Goal: Information Seeking & Learning: Learn about a topic

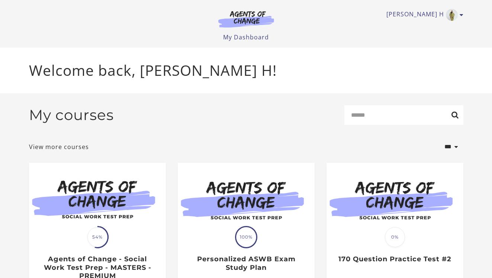
scroll to position [63, 0]
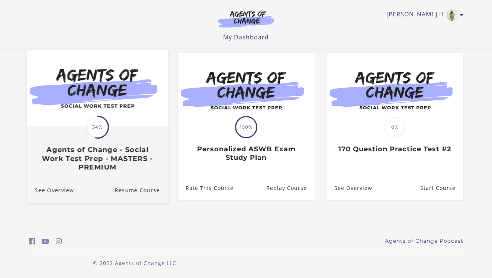
click at [66, 155] on h3 "Agents of Change - Social Work Test Prep - MASTERS - PREMIUM" at bounding box center [97, 158] width 125 height 26
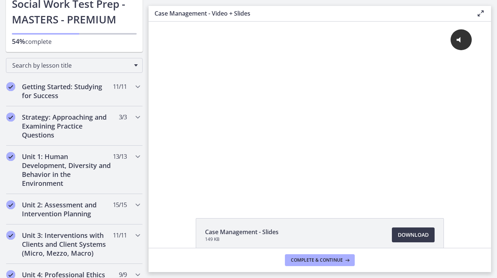
scroll to position [90, 0]
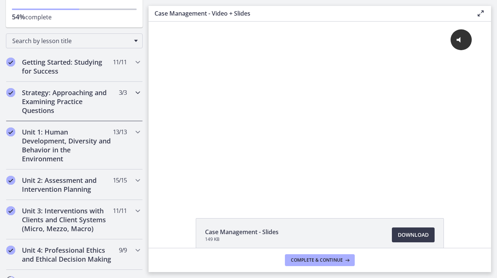
click at [82, 101] on h2 "Strategy: Approaching and Examining Practice Questions" at bounding box center [67, 101] width 91 height 27
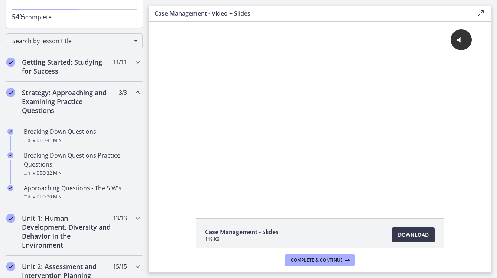
click at [80, 98] on h2 "Strategy: Approaching and Examining Practice Questions" at bounding box center [67, 101] width 91 height 27
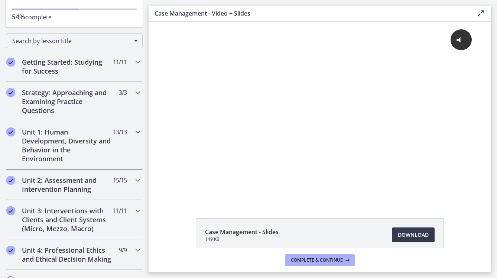
click at [62, 136] on h2 "Unit 1: Human Development, Diversity and Behavior in the Environment" at bounding box center [67, 146] width 91 height 36
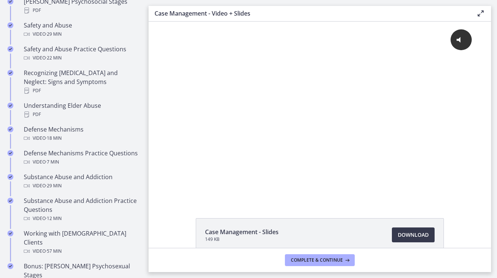
scroll to position [349, 0]
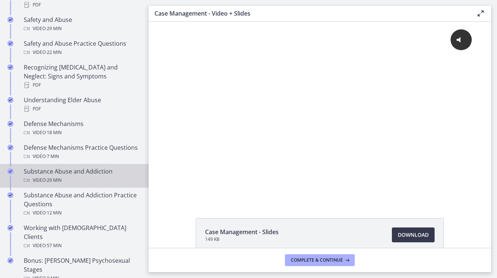
click at [91, 173] on div "Substance Abuse and Addiction Video · 29 min" at bounding box center [82, 176] width 116 height 18
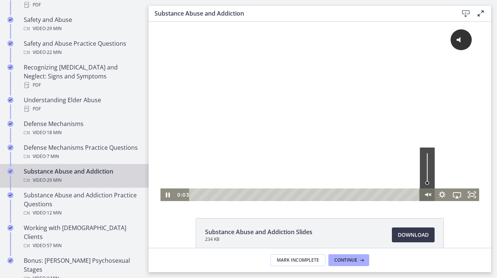
click at [425, 193] on icon "Unmute" at bounding box center [426, 195] width 3 height 4
click at [384, 125] on div at bounding box center [320, 112] width 319 height 180
